Goal: Task Accomplishment & Management: Use online tool/utility

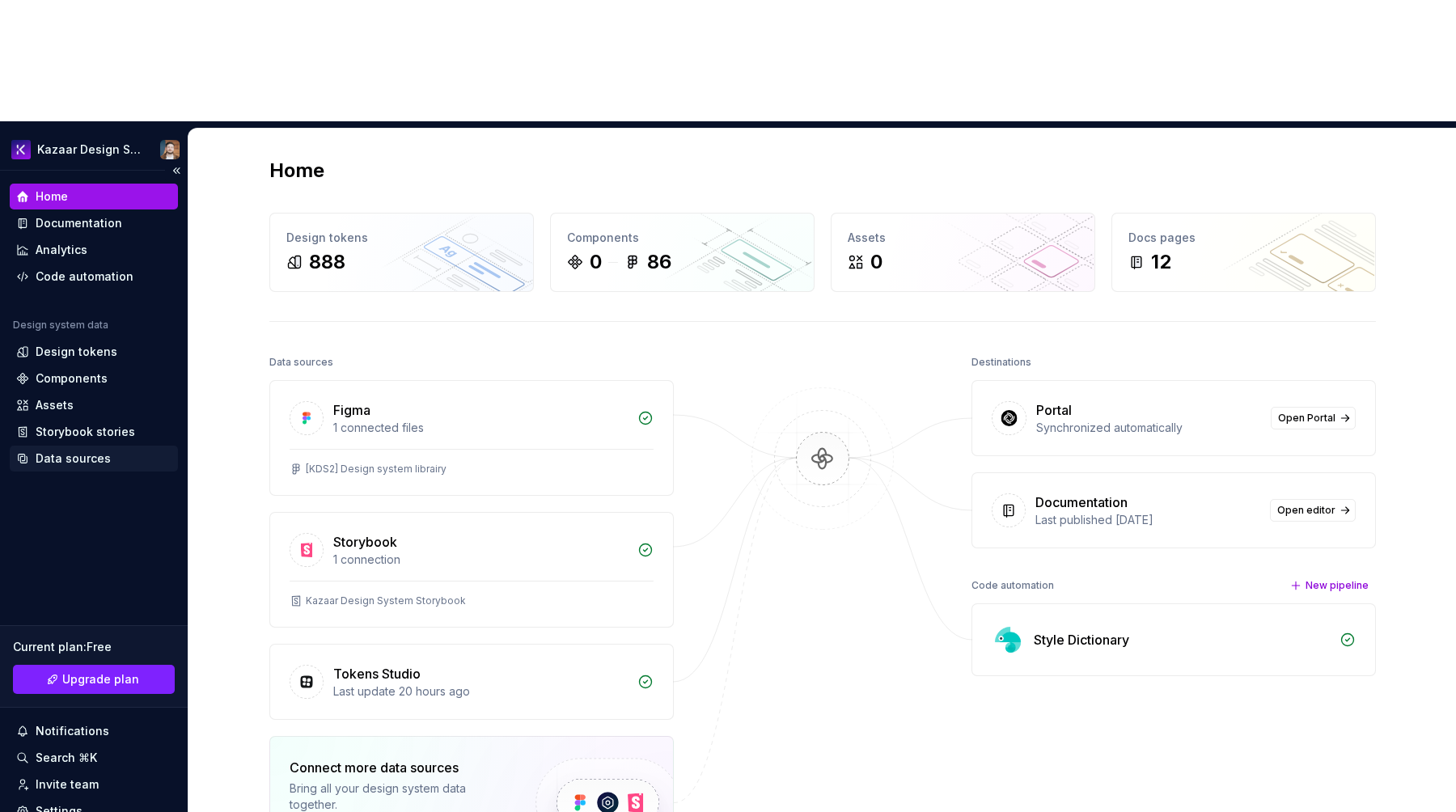
click at [46, 451] on div "Data sources" at bounding box center [73, 459] width 75 height 16
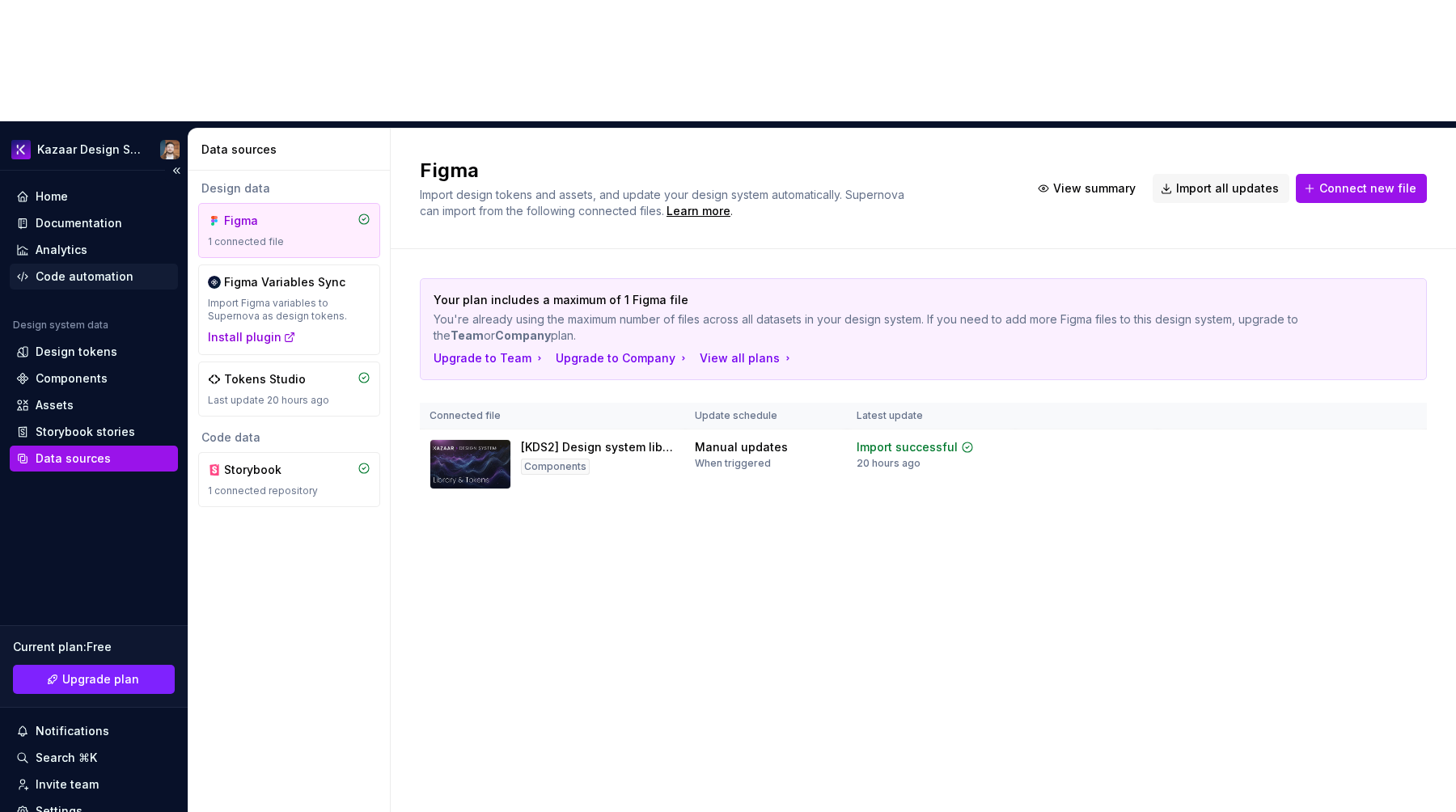
click at [69, 269] on div "Code automation" at bounding box center [85, 277] width 98 height 16
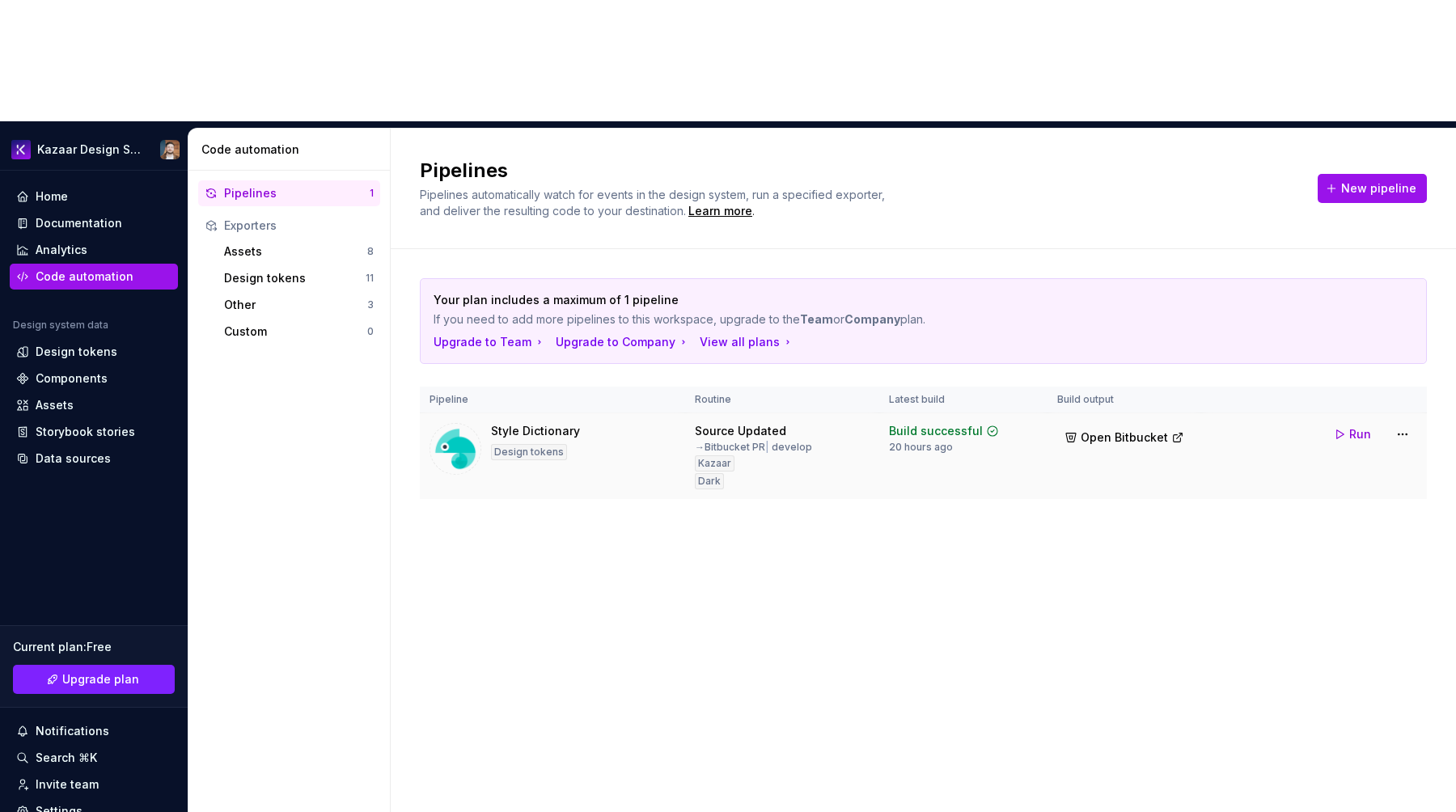
click at [526, 423] on div "Style Dictionary" at bounding box center [536, 431] width 89 height 16
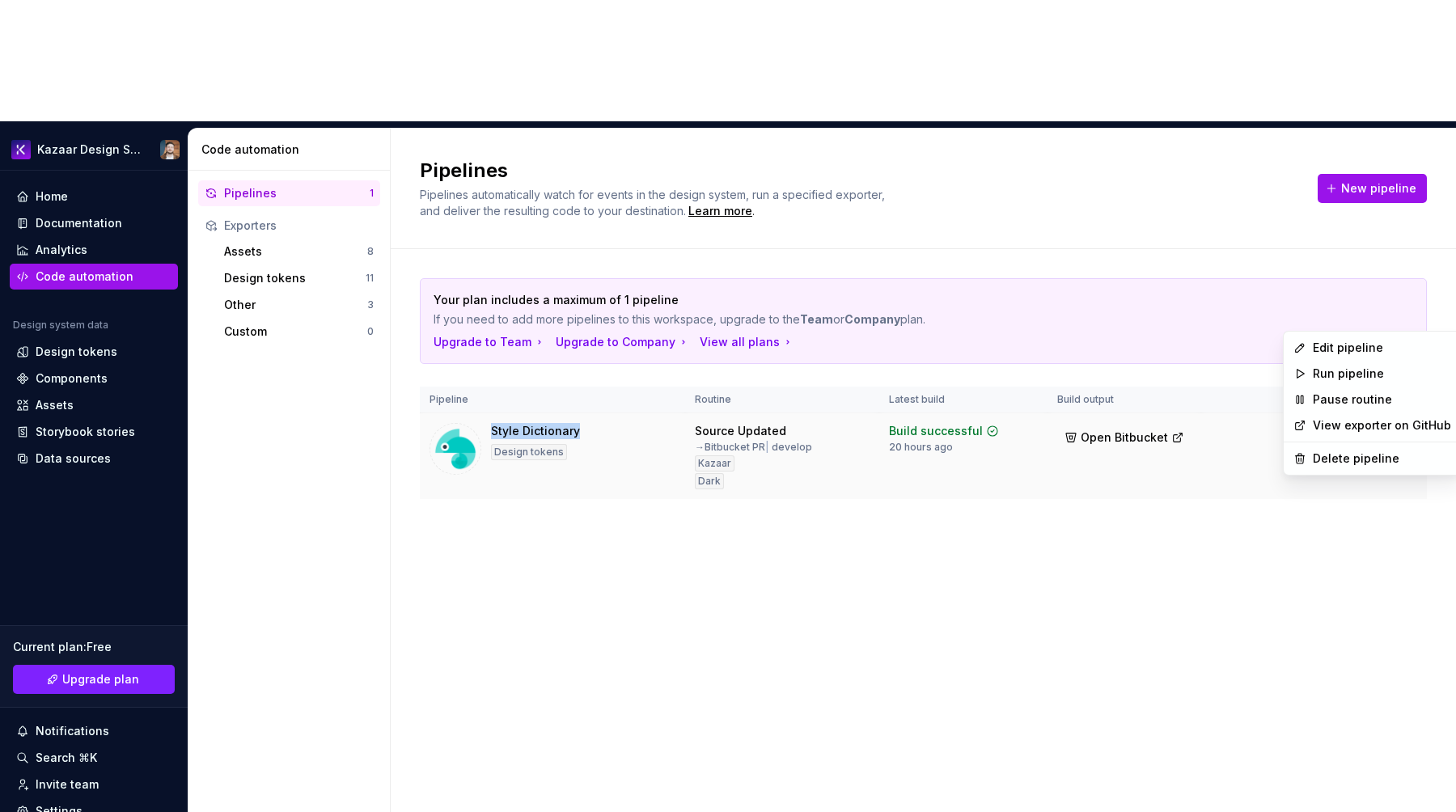
click at [1398, 313] on html "Kazaar Design System Home Documentation Analytics Code automation Design system…" at bounding box center [728, 406] width 1456 height 812
click at [1375, 345] on div "Edit pipeline" at bounding box center [1382, 347] width 138 height 16
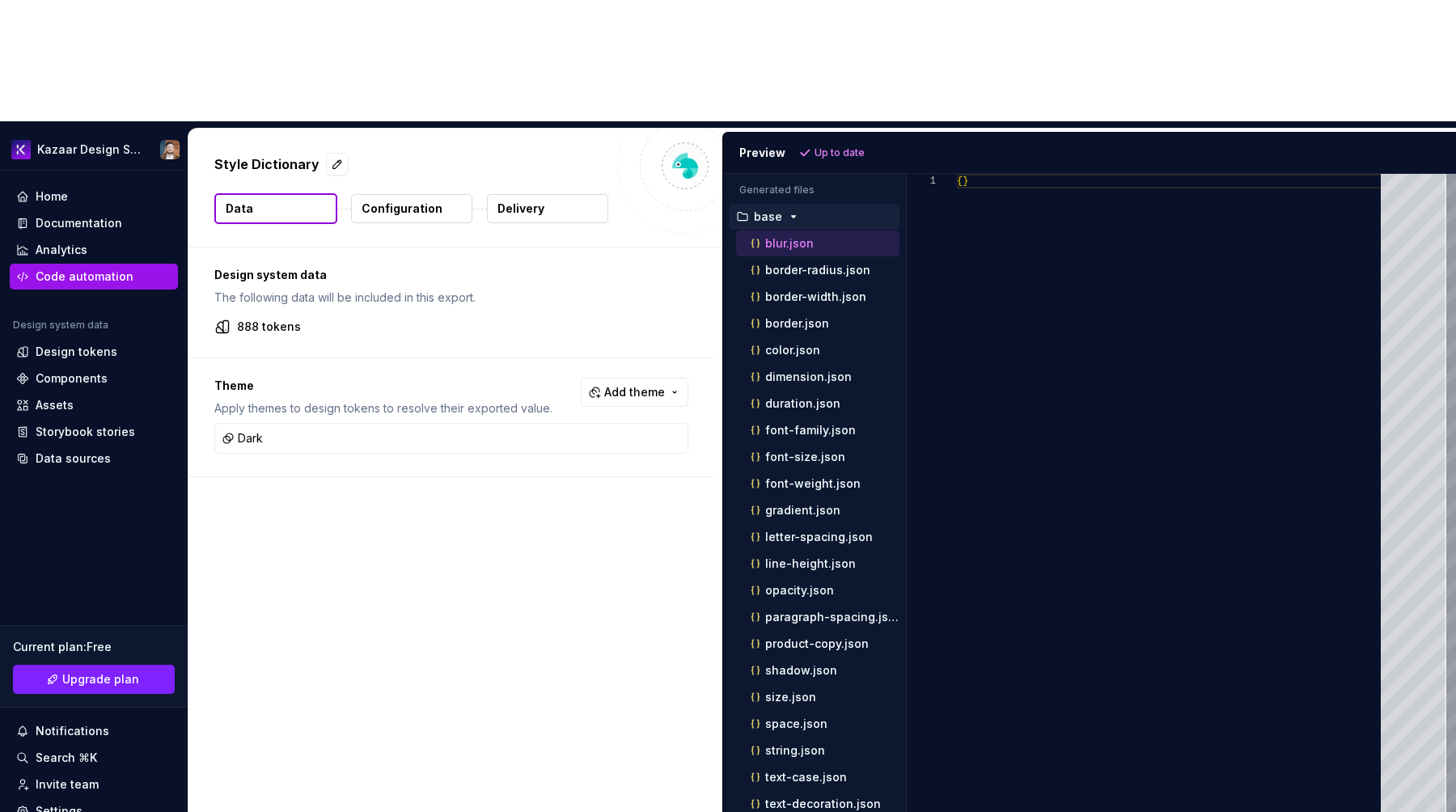
click at [425, 201] on p "Configuration" at bounding box center [402, 209] width 81 height 16
